Goal: Information Seeking & Learning: Learn about a topic

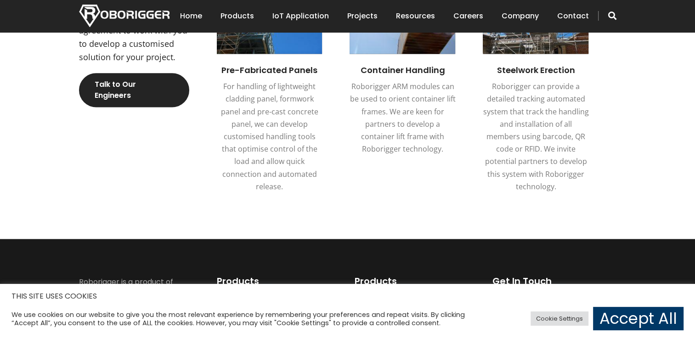
scroll to position [1240, 0]
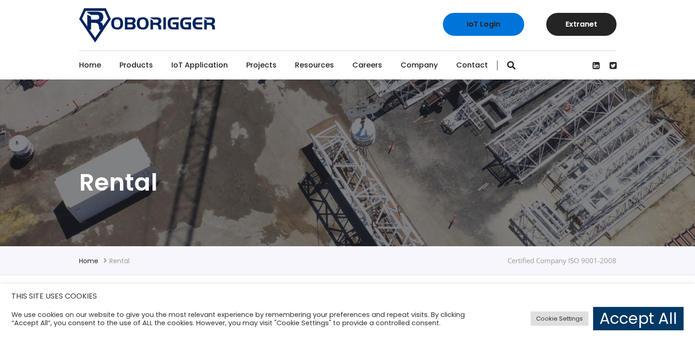
click at [635, 93] on section "Rental" at bounding box center [347, 162] width 695 height 167
